Goal: Task Accomplishment & Management: Manage account settings

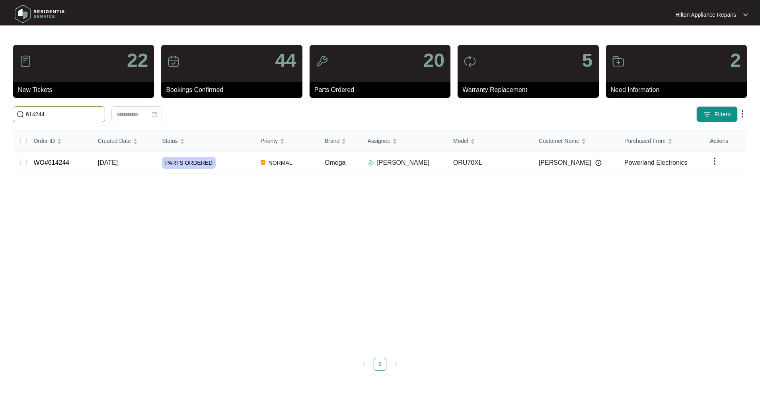
click at [0, 109] on html "Hilton Appliance Repairs Hilton App... 22 New Tickets 44 Bookings Confirmed 20 …" at bounding box center [380, 200] width 760 height 400
type input "632895"
click at [60, 161] on link "WO#632895" at bounding box center [51, 162] width 36 height 7
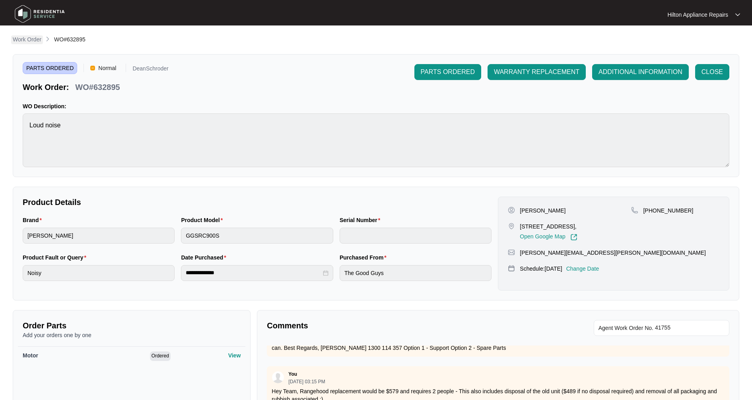
click at [34, 40] on p "Work Order" at bounding box center [27, 39] width 29 height 8
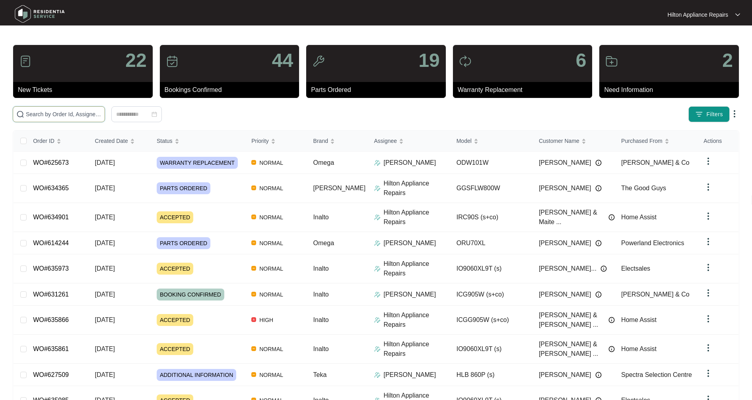
click at [38, 113] on input "text" at bounding box center [64, 114] width 76 height 9
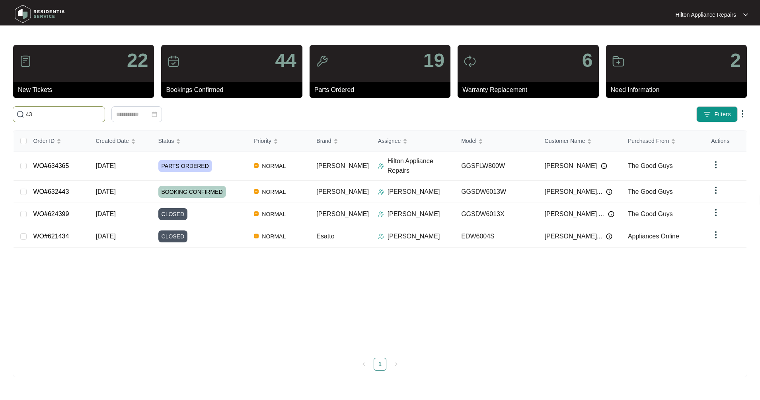
type input "4"
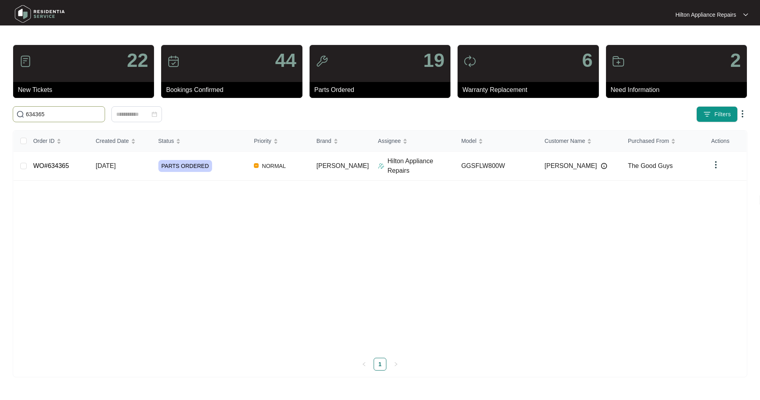
type input "634365"
click at [64, 165] on link "WO#634365" at bounding box center [51, 165] width 36 height 7
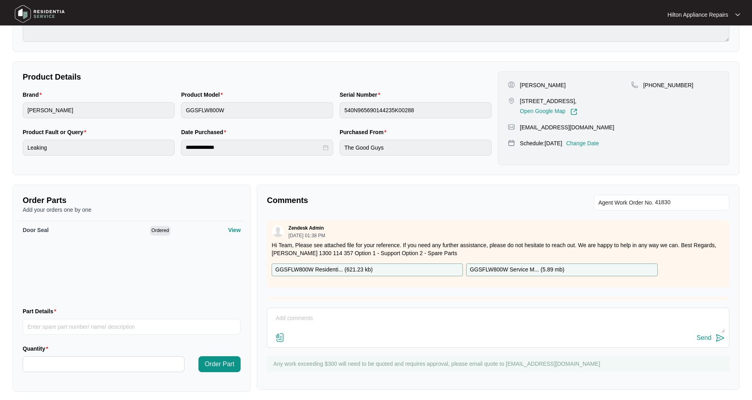
scroll to position [129, 0]
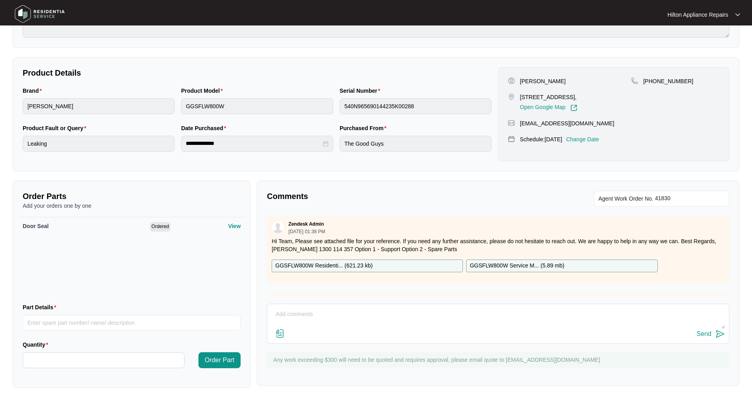
click at [281, 330] on img at bounding box center [280, 333] width 10 height 10
click at [0, 0] on input "file" at bounding box center [0, 0] width 0 height 0
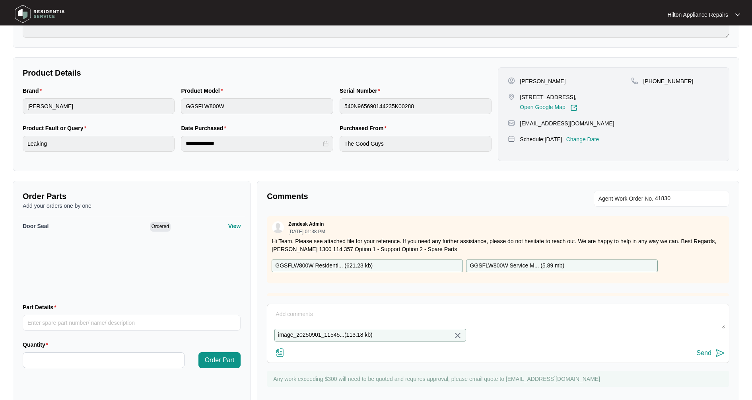
click at [291, 313] on textarea at bounding box center [498, 318] width 454 height 21
drag, startPoint x: 415, startPoint y: 322, endPoint x: 275, endPoint y: 324, distance: 139.6
click at [275, 324] on textarea "HI [PERSON_NAME], This is the only image we have of the washer complete." at bounding box center [498, 318] width 454 height 21
type textarea "HI [PERSON_NAME], Please find attached all images taken onsite"
click at [284, 357] on img at bounding box center [280, 353] width 10 height 10
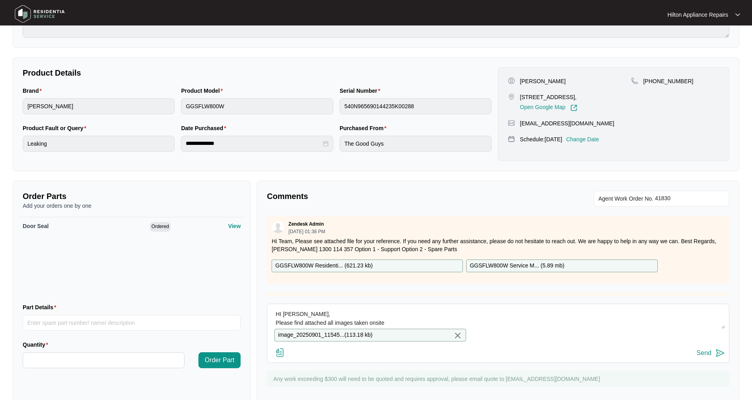
click at [0, 0] on input "file" at bounding box center [0, 0] width 0 height 0
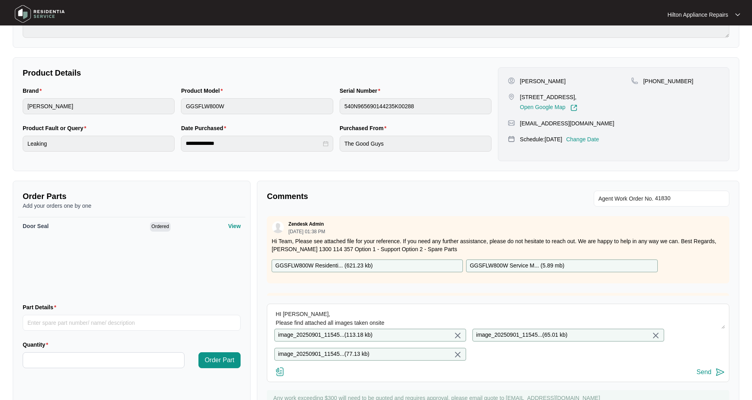
click at [717, 377] on img at bounding box center [720, 372] width 10 height 10
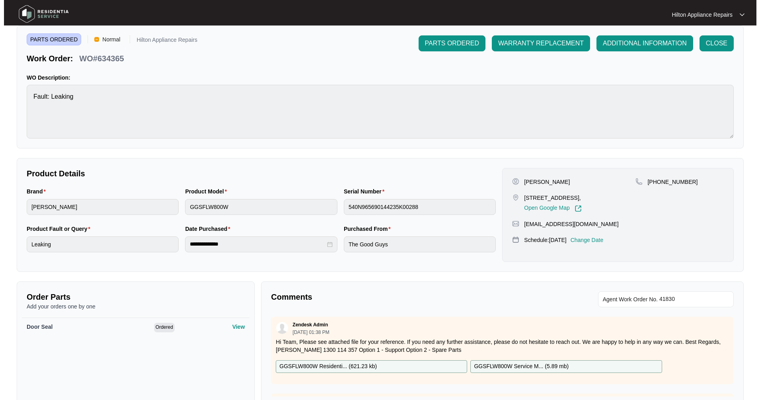
scroll to position [0, 0]
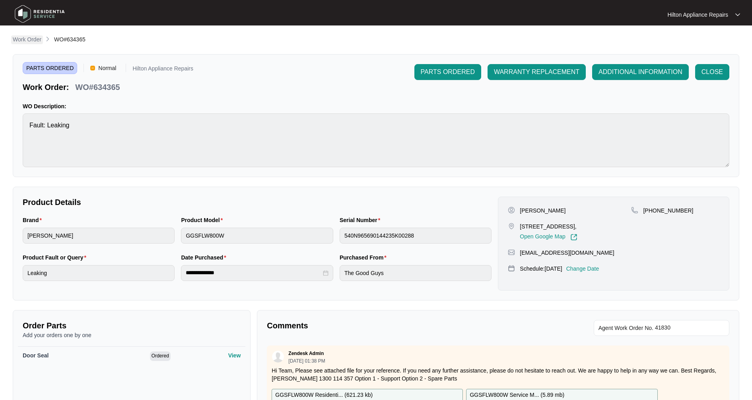
click at [35, 40] on p "Work Order" at bounding box center [27, 39] width 29 height 8
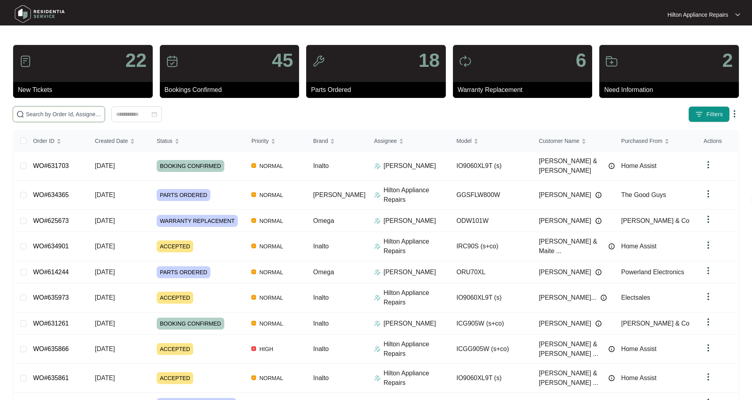
click at [39, 117] on input "text" at bounding box center [64, 114] width 76 height 9
click at [45, 117] on input "text" at bounding box center [64, 114] width 76 height 9
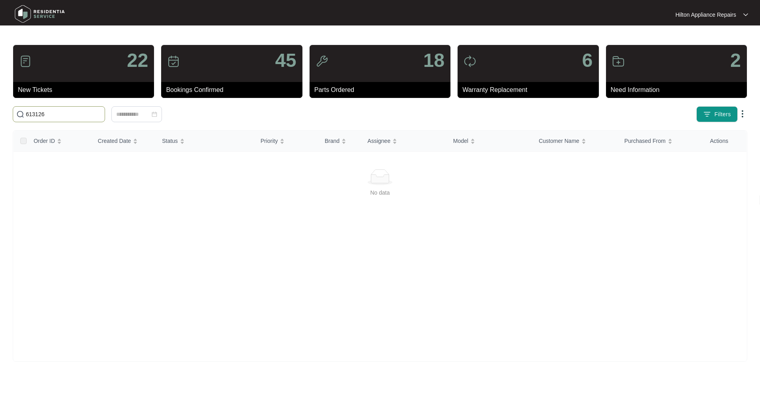
drag, startPoint x: 52, startPoint y: 117, endPoint x: -9, endPoint y: 109, distance: 61.3
click at [0, 109] on html "Hilton Appliance Repairs Hilton App... 22 New Tickets 45 Bookings Confirmed 18 …" at bounding box center [380, 200] width 760 height 400
drag, startPoint x: 74, startPoint y: 116, endPoint x: -72, endPoint y: 113, distance: 146.4
click at [0, 113] on html "Hilton Appliance Repairs Hilton App... 22 New Tickets 45 Bookings Confirmed 18 …" at bounding box center [380, 200] width 760 height 400
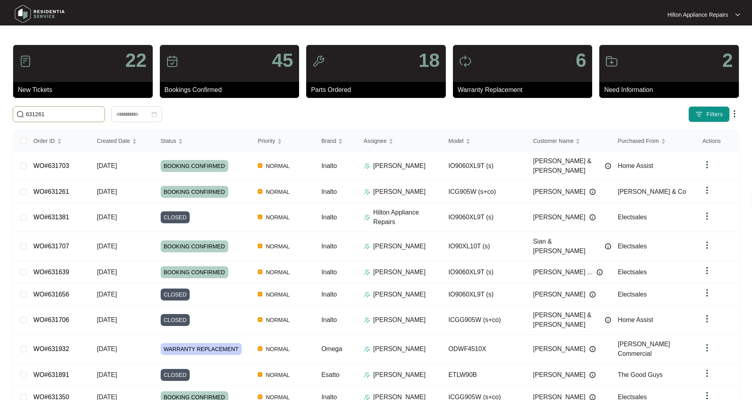
type input "631261"
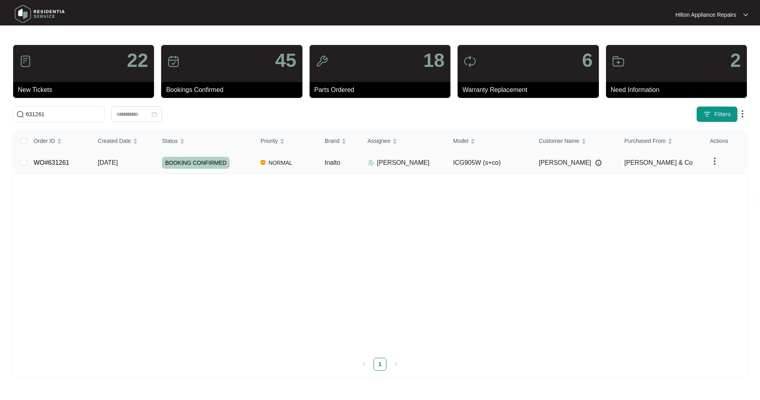
click at [100, 163] on span "[DATE]" at bounding box center [108, 162] width 20 height 7
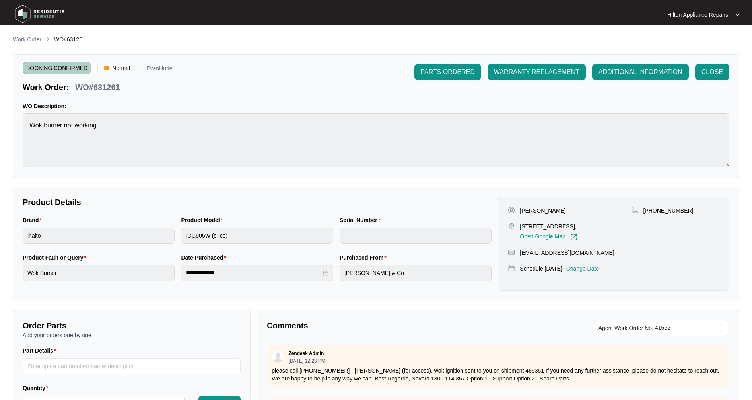
drag, startPoint x: 31, startPoint y: 40, endPoint x: 25, endPoint y: 40, distance: 6.0
click at [31, 40] on p "Work Order" at bounding box center [27, 39] width 29 height 8
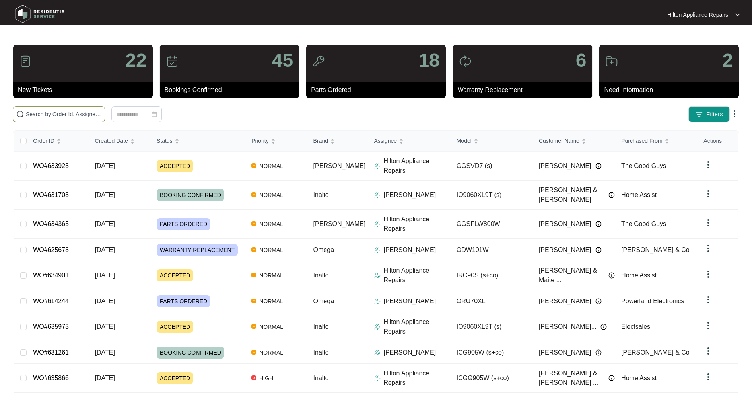
click at [69, 111] on input "text" at bounding box center [64, 114] width 76 height 9
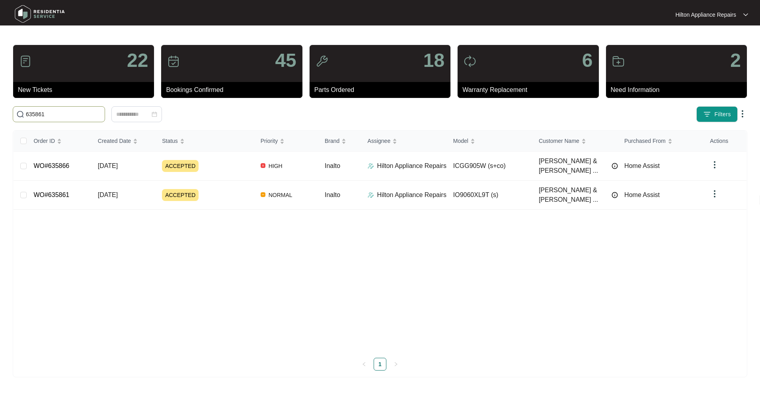
type input "635861"
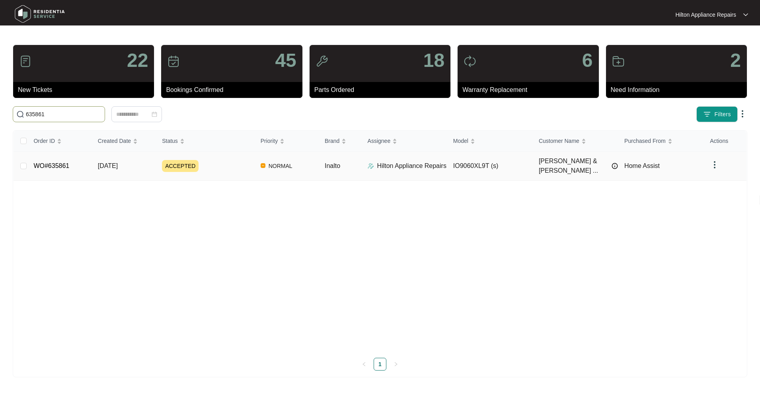
click at [69, 159] on td "WO#635861" at bounding box center [59, 166] width 64 height 29
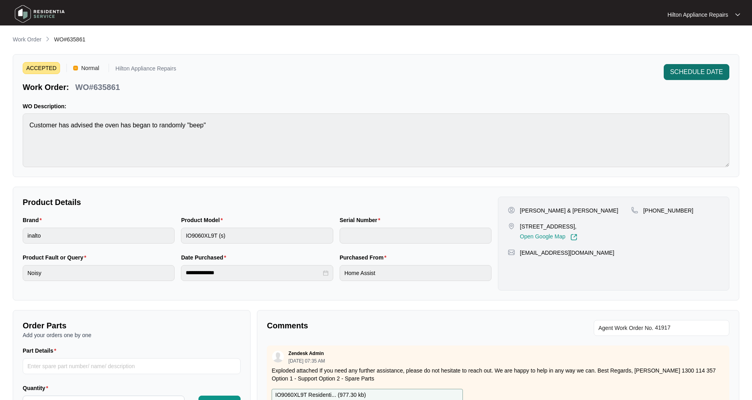
click at [697, 68] on span "SCHEDULE DATE" at bounding box center [696, 72] width 53 height 10
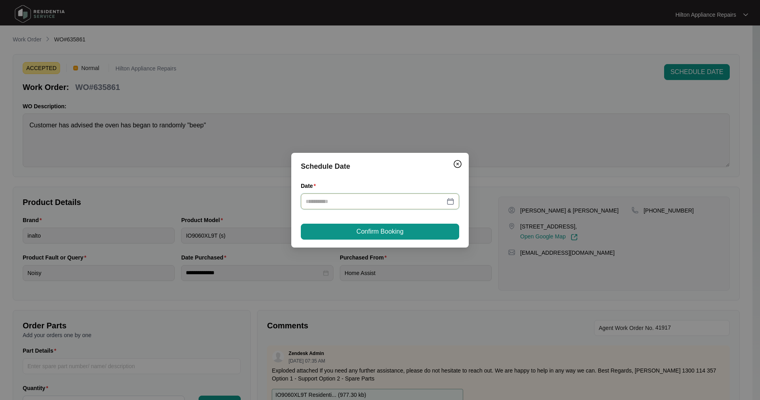
click at [356, 203] on input "Date" at bounding box center [374, 201] width 139 height 9
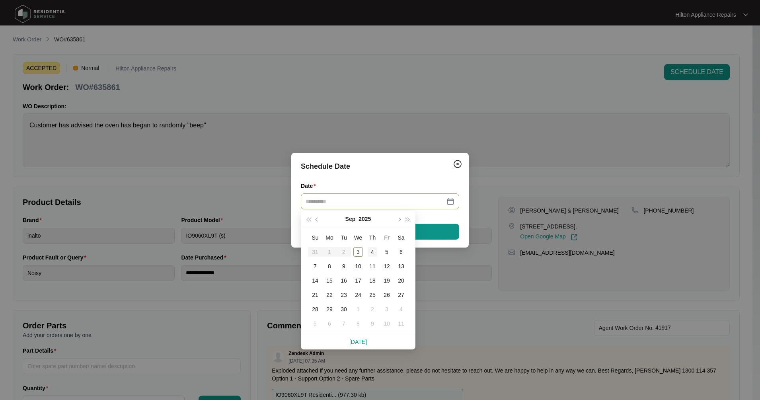
type input "**********"
click at [373, 248] on div "4" at bounding box center [372, 252] width 10 height 10
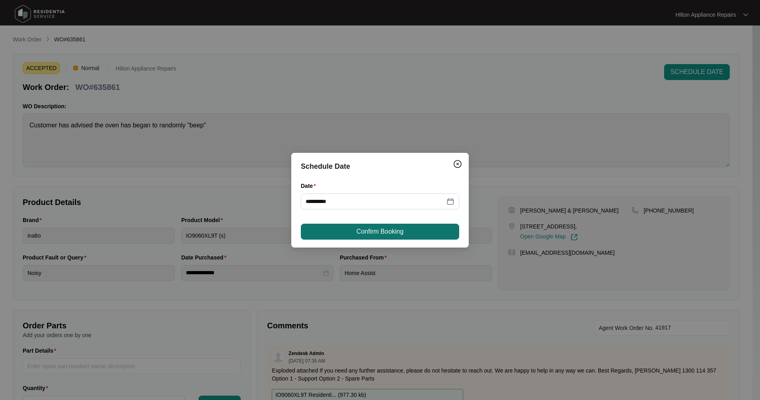
click at [391, 235] on span "Confirm Booking" at bounding box center [379, 232] width 47 height 10
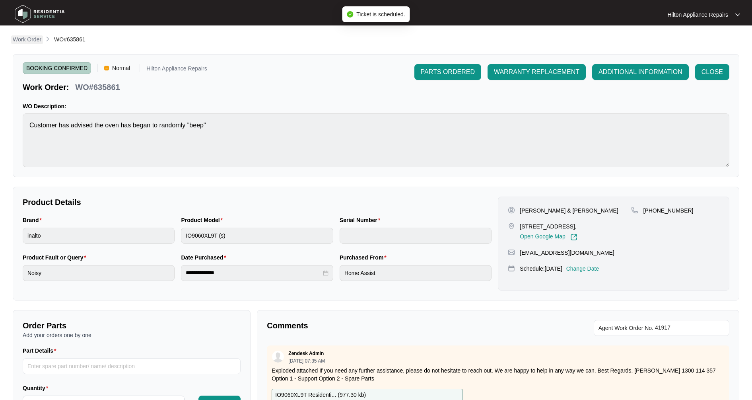
click at [29, 36] on p "Work Order" at bounding box center [27, 39] width 29 height 8
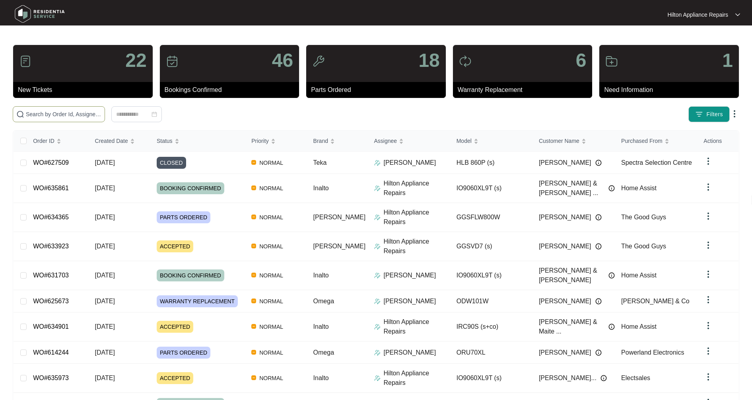
drag, startPoint x: 45, startPoint y: 102, endPoint x: 49, endPoint y: 117, distance: 14.8
click at [45, 105] on div "22 New Tickets 46 Bookings Confirmed 18 Parts Ordered 6 Warranty Replacement 1 …" at bounding box center [376, 243] width 727 height 396
click at [49, 117] on input "text" at bounding box center [64, 114] width 76 height 9
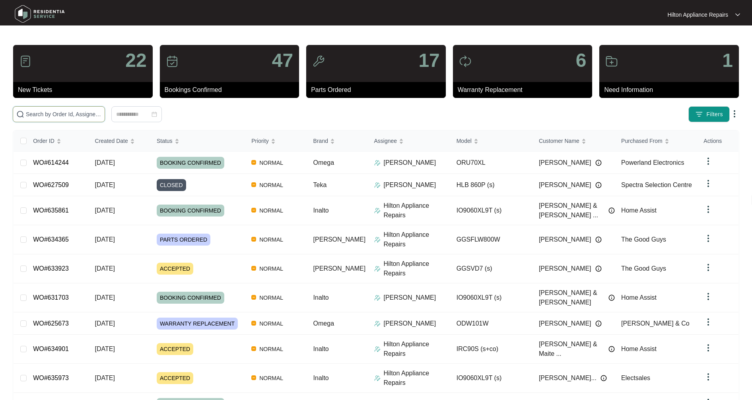
click at [49, 112] on input "text" at bounding box center [64, 114] width 76 height 9
type input "627509"
